Goal: Transaction & Acquisition: Purchase product/service

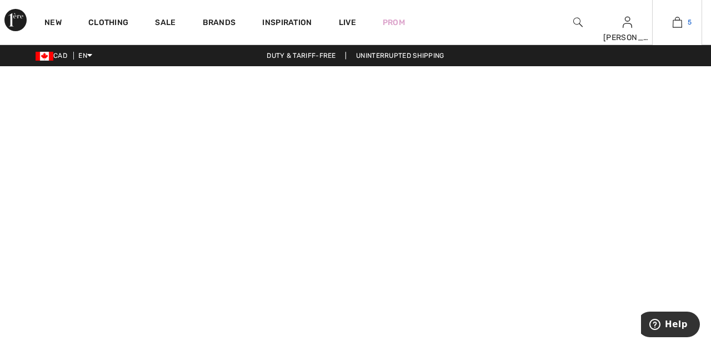
click at [680, 24] on img at bounding box center [677, 22] width 9 height 13
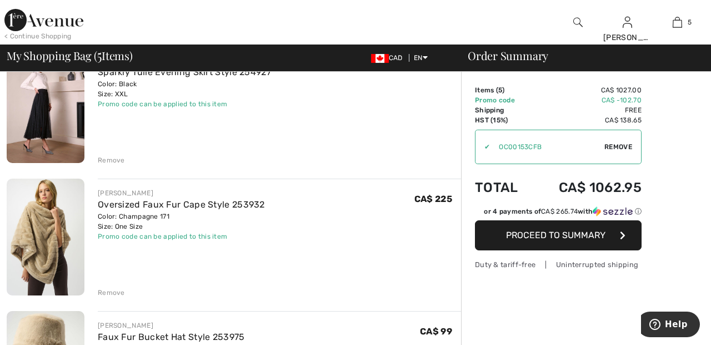
scroll to position [111, 0]
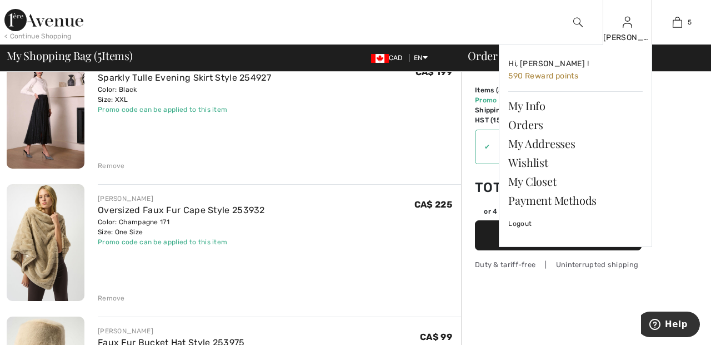
click at [630, 26] on img at bounding box center [627, 22] width 9 height 13
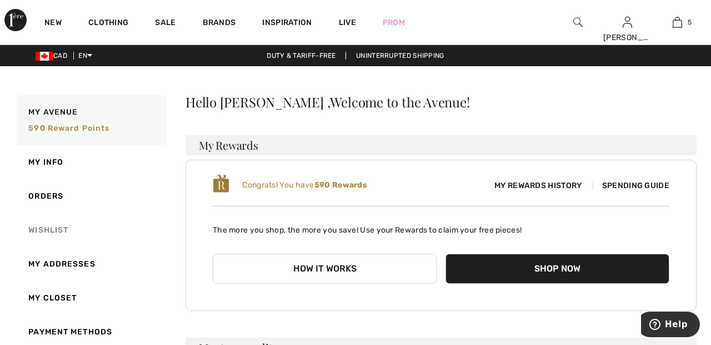
click at [55, 233] on link "Wishlist" at bounding box center [90, 230] width 152 height 34
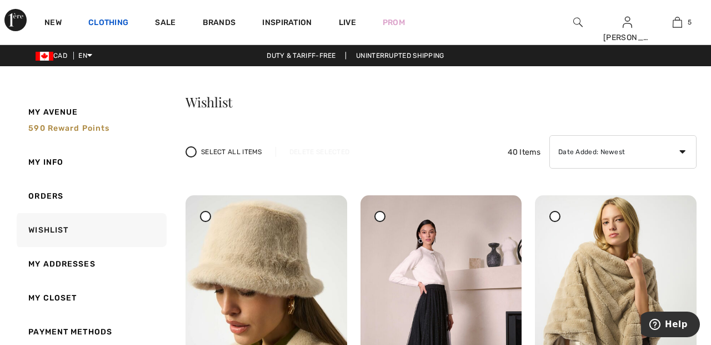
click at [116, 24] on link "Clothing" at bounding box center [108, 24] width 40 height 12
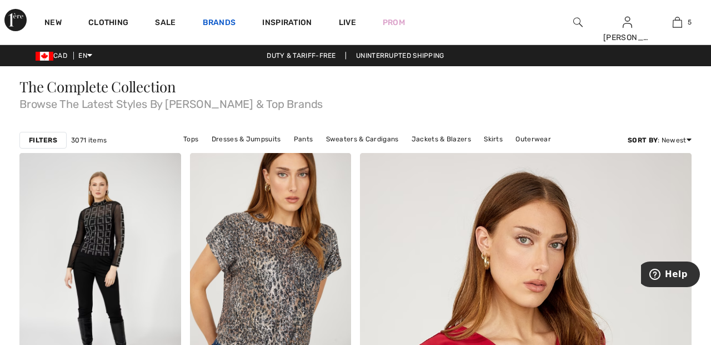
click at [230, 24] on link "Brands" at bounding box center [219, 24] width 33 height 12
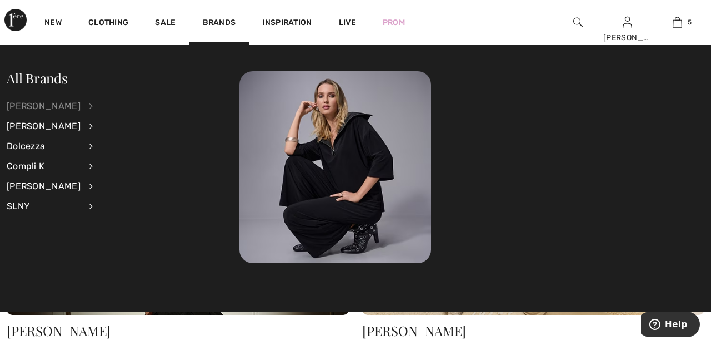
click at [81, 106] on div "[PERSON_NAME]" at bounding box center [44, 106] width 74 height 20
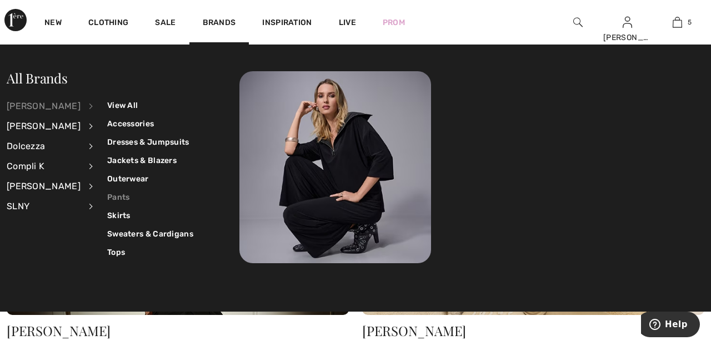
click at [117, 205] on link "Pants" at bounding box center [150, 197] width 86 height 18
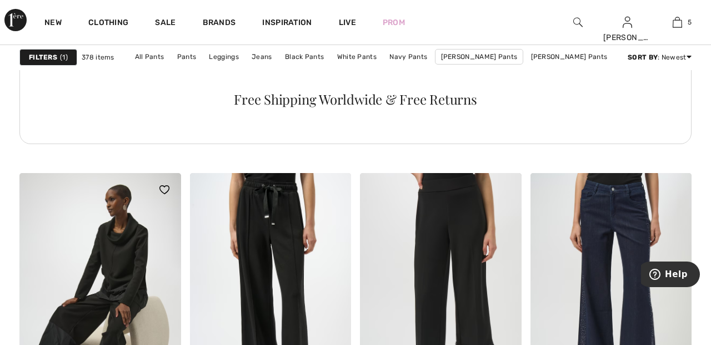
click at [126, 255] on img at bounding box center [100, 294] width 162 height 242
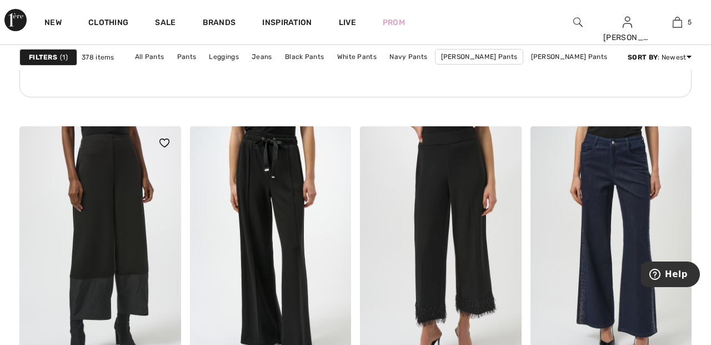
scroll to position [1377, 0]
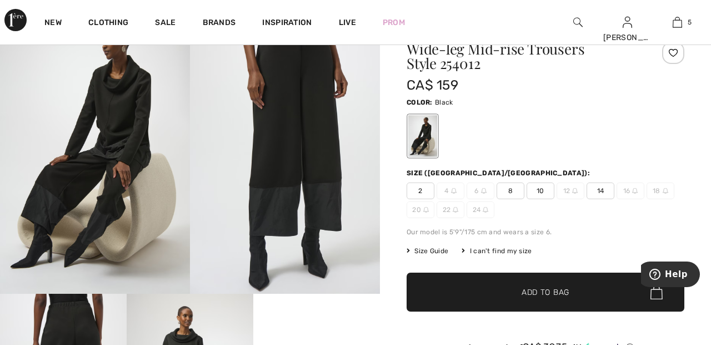
click at [678, 52] on div at bounding box center [674, 53] width 22 height 22
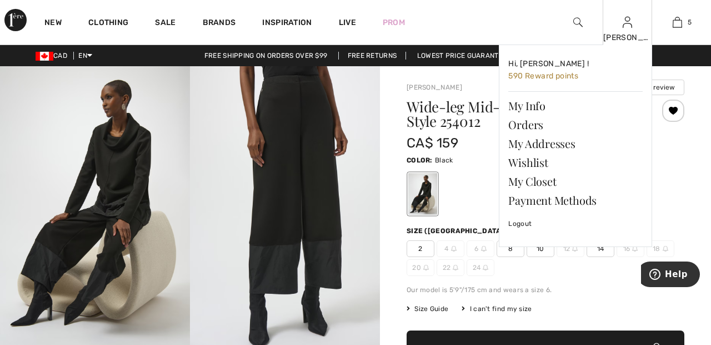
click at [627, 26] on img at bounding box center [627, 22] width 9 height 13
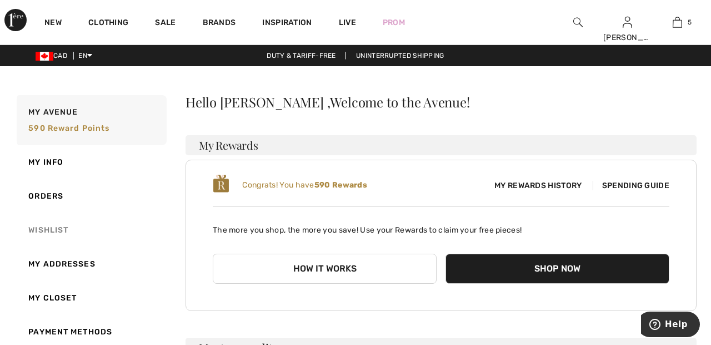
click at [53, 228] on link "Wishlist" at bounding box center [90, 230] width 152 height 34
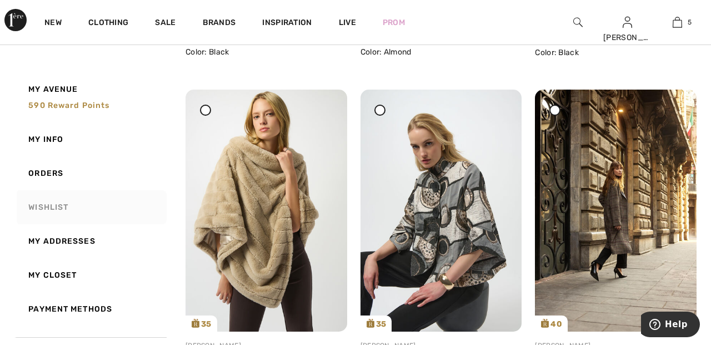
scroll to position [439, 0]
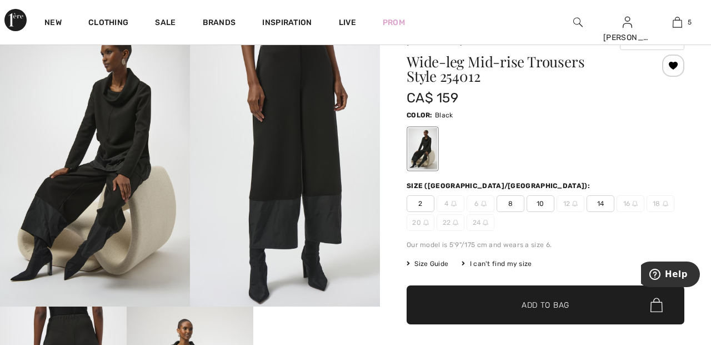
scroll to position [44, 0]
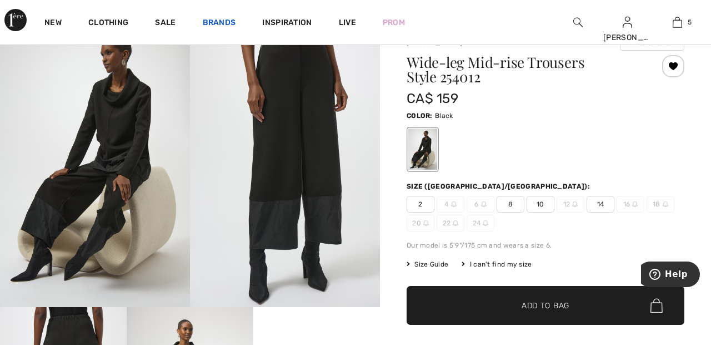
click at [225, 24] on link "Brands" at bounding box center [219, 24] width 33 height 12
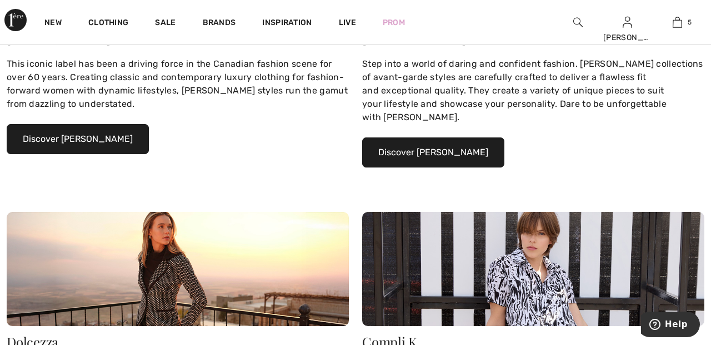
scroll to position [295, 0]
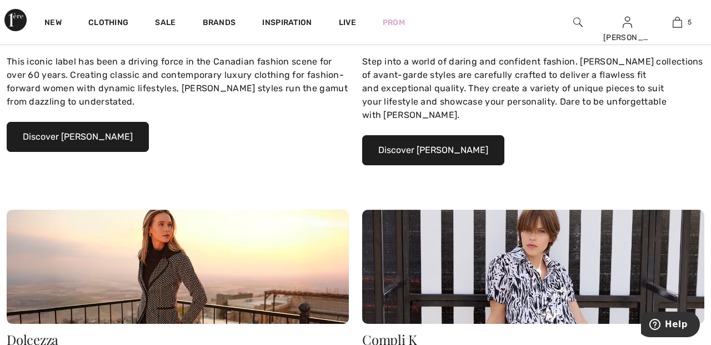
click at [120, 135] on button "Discover [PERSON_NAME]" at bounding box center [78, 137] width 142 height 30
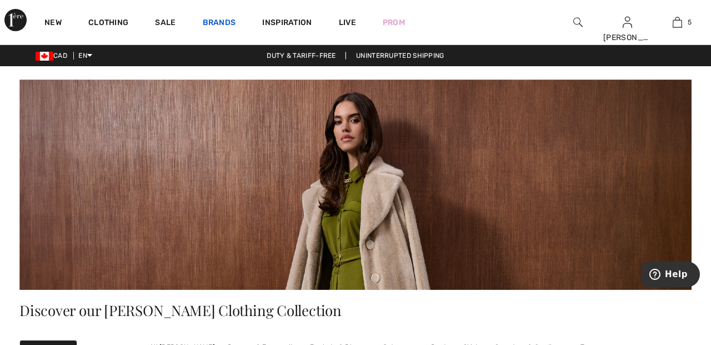
click at [226, 23] on link "Brands" at bounding box center [219, 24] width 33 height 12
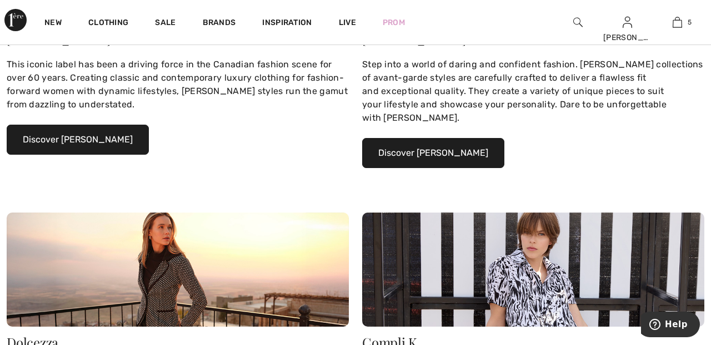
scroll to position [295, 0]
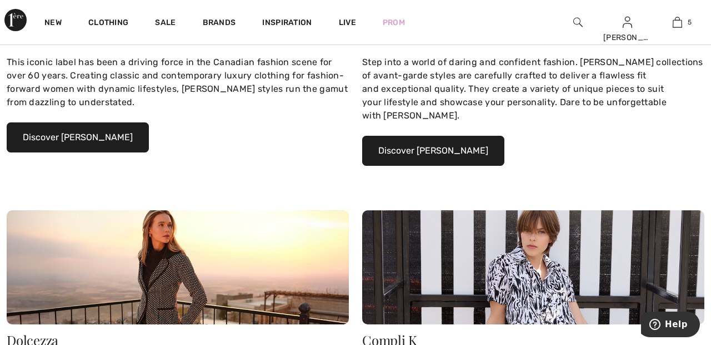
click at [115, 140] on button "Discover Joseph Ribkoff" at bounding box center [78, 137] width 142 height 30
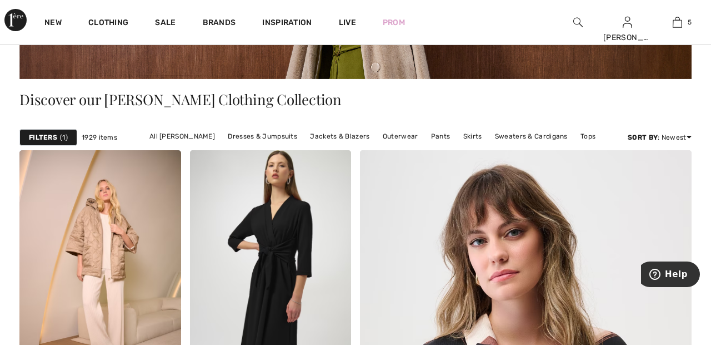
scroll to position [211, 0]
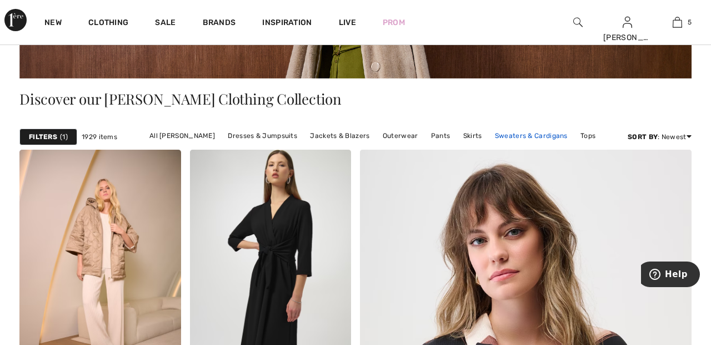
click at [543, 138] on link "Sweaters & Cardigans" at bounding box center [532, 135] width 84 height 14
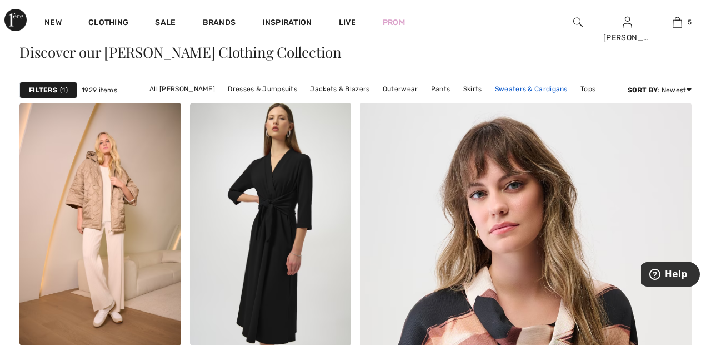
scroll to position [265, 0]
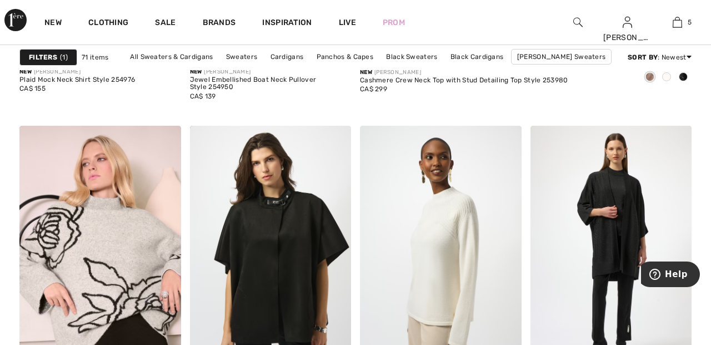
scroll to position [650, 0]
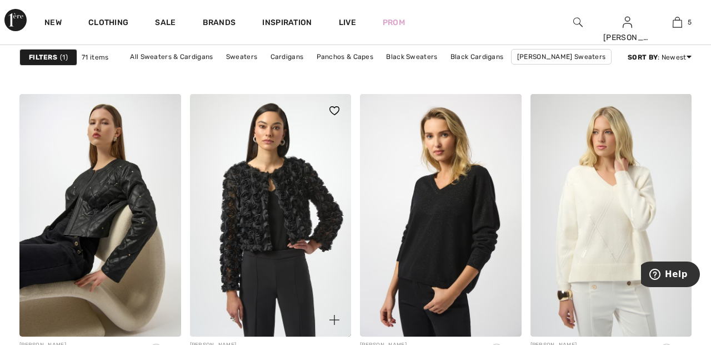
click at [299, 196] on img at bounding box center [271, 215] width 162 height 242
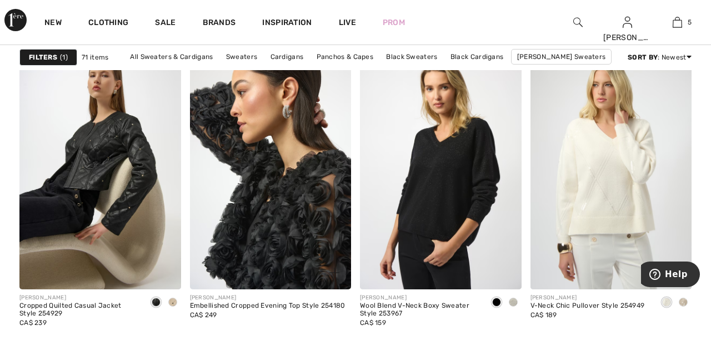
scroll to position [1456, 0]
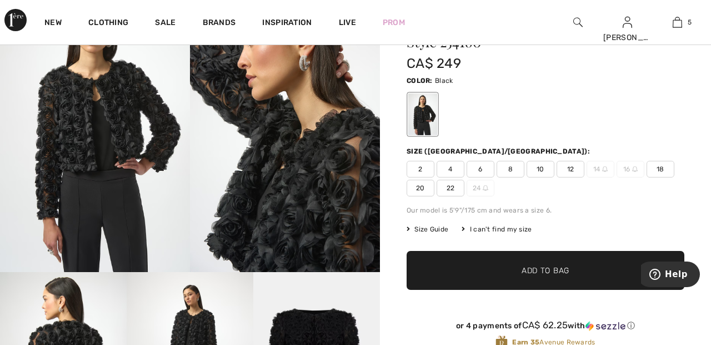
click at [456, 183] on span "22" at bounding box center [451, 188] width 28 height 17
click at [500, 271] on span "✔ Added to Bag" at bounding box center [529, 271] width 68 height 12
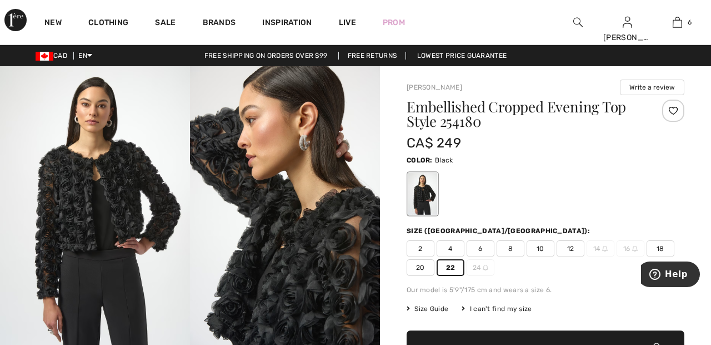
click at [676, 111] on div at bounding box center [674, 110] width 22 height 22
click at [679, 26] on img at bounding box center [677, 22] width 9 height 13
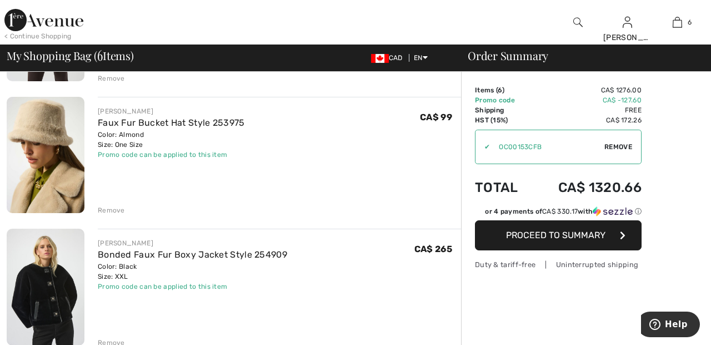
scroll to position [330, 0]
